Goal: Task Accomplishment & Management: Use online tool/utility

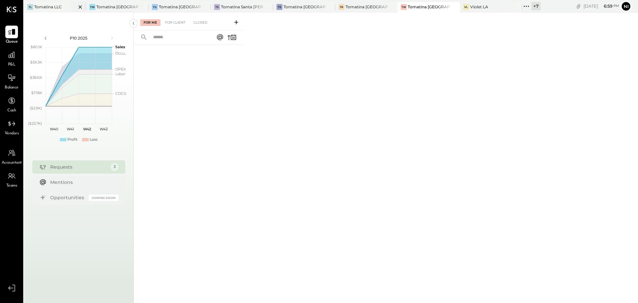
click at [46, 8] on div "Tomatina LLC" at bounding box center [48, 7] width 28 height 6
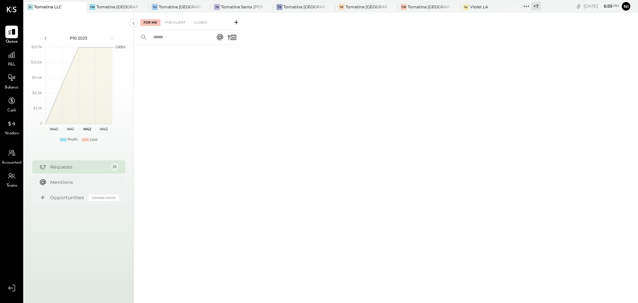
click at [9, 63] on span "P&L" at bounding box center [12, 65] width 8 height 6
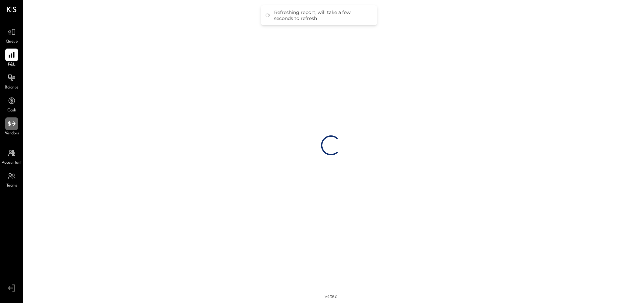
click at [12, 125] on icon at bounding box center [11, 123] width 9 height 9
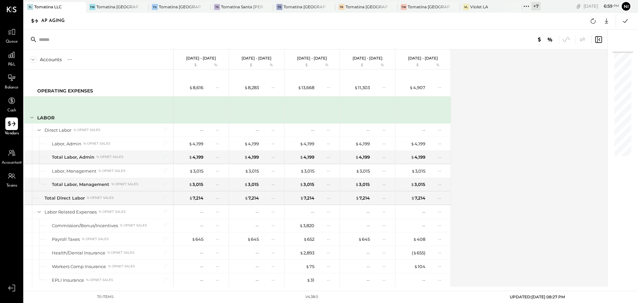
click at [12, 124] on icon at bounding box center [11, 123] width 9 height 9
click at [591, 22] on icon at bounding box center [593, 20] width 5 height 5
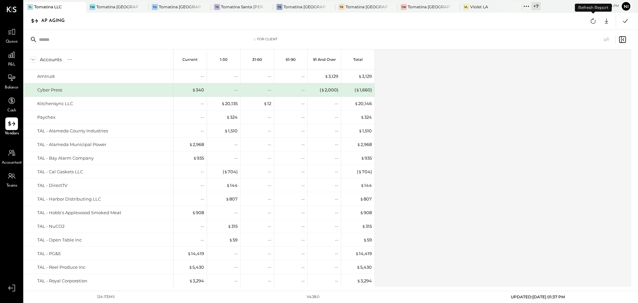
click at [591, 22] on icon at bounding box center [593, 20] width 5 height 5
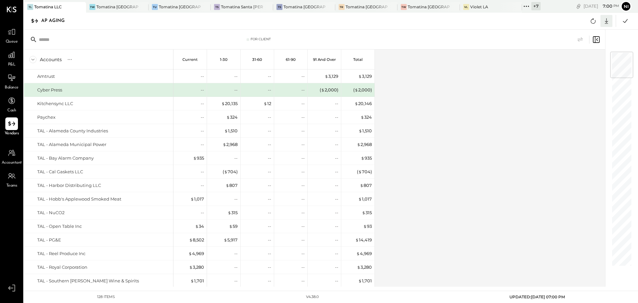
click at [605, 23] on icon at bounding box center [606, 21] width 9 height 9
drag, startPoint x: 577, startPoint y: 60, endPoint x: 575, endPoint y: 74, distance: 14.0
click at [577, 60] on div "Excel" at bounding box center [585, 60] width 53 height 14
